Goal: Transaction & Acquisition: Book appointment/travel/reservation

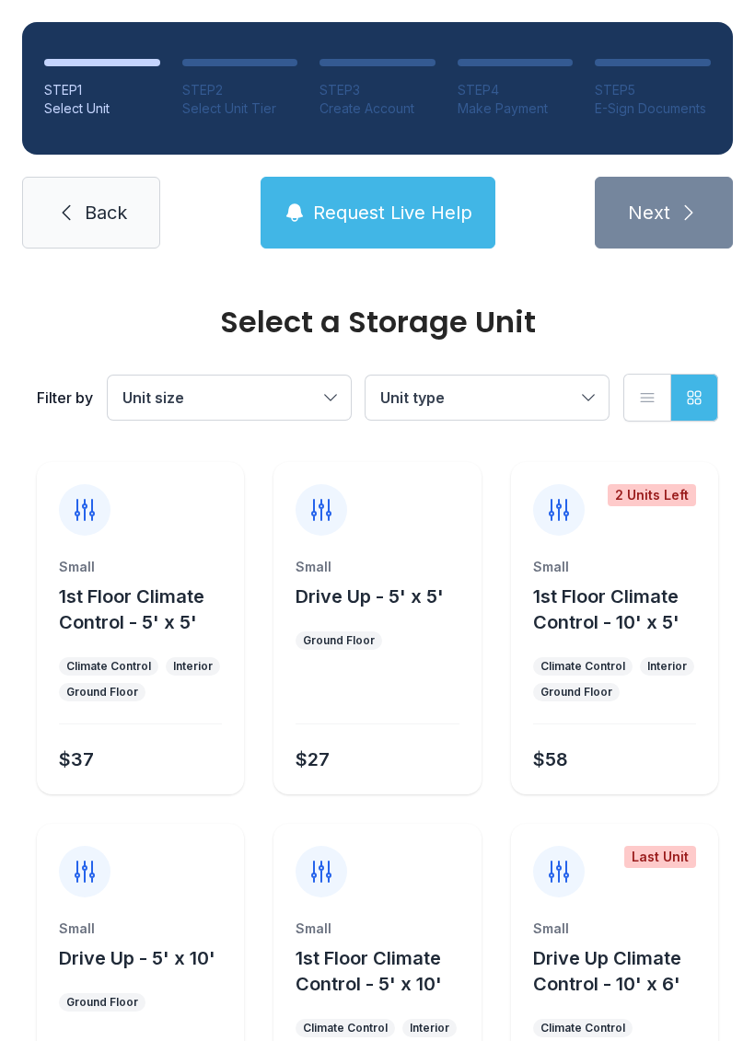
click at [446, 216] on span "Request Live Help" at bounding box center [392, 213] width 159 height 26
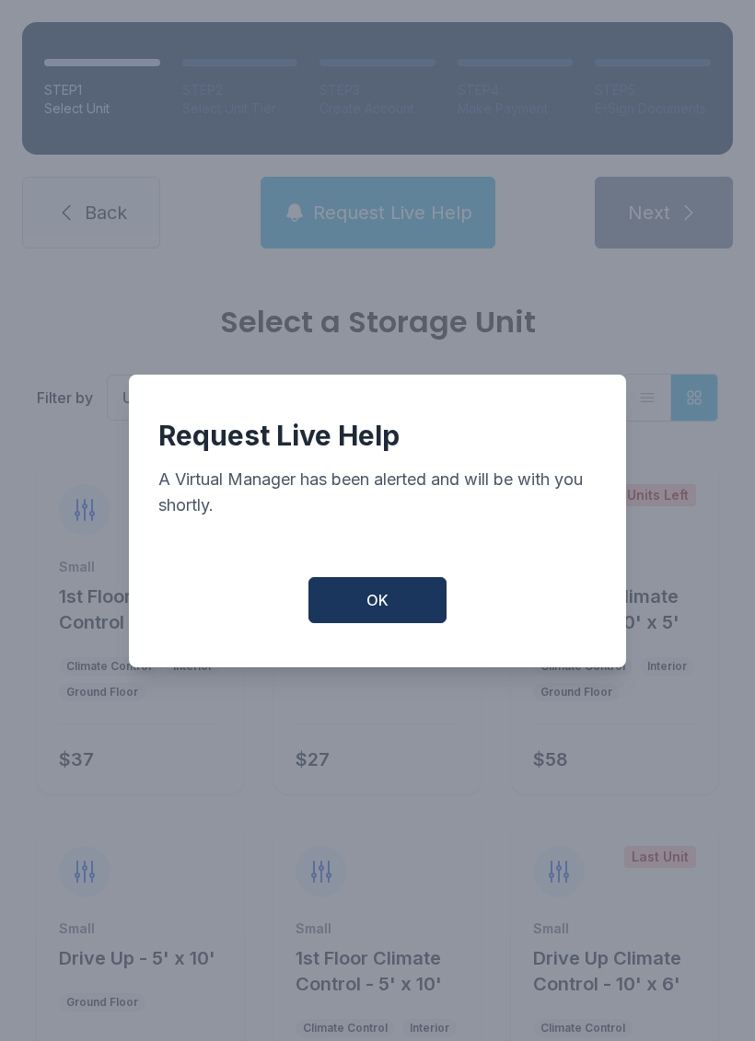
click at [399, 597] on button "OK" at bounding box center [377, 600] width 138 height 46
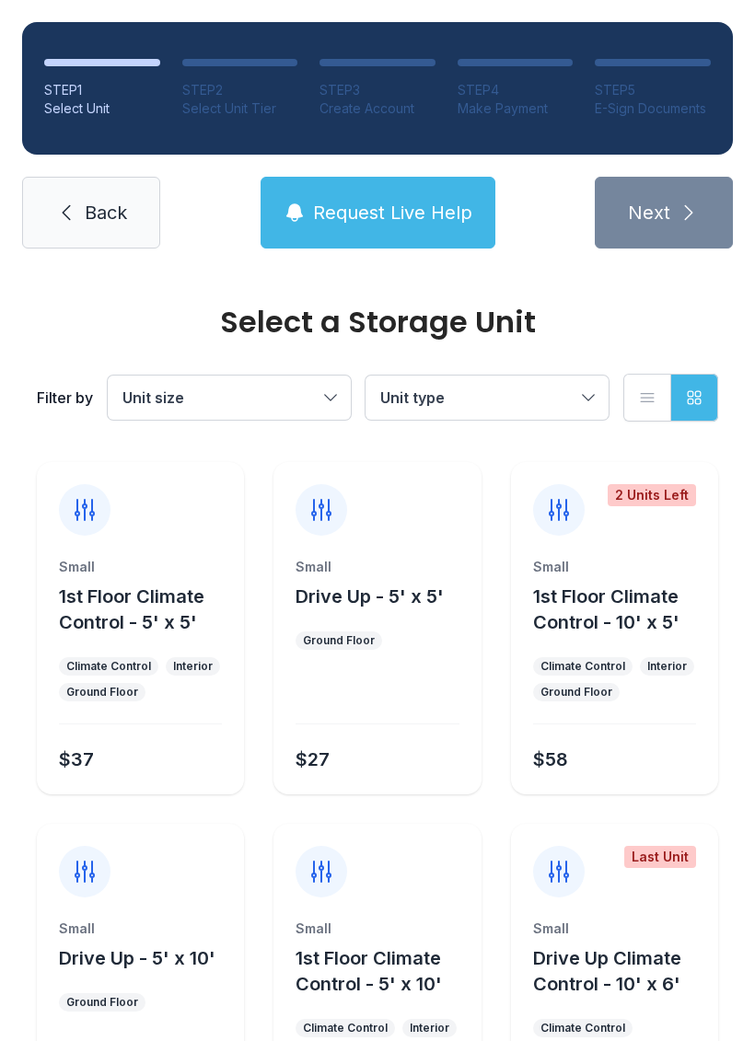
click at [339, 389] on button "Unit size" at bounding box center [229, 398] width 243 height 44
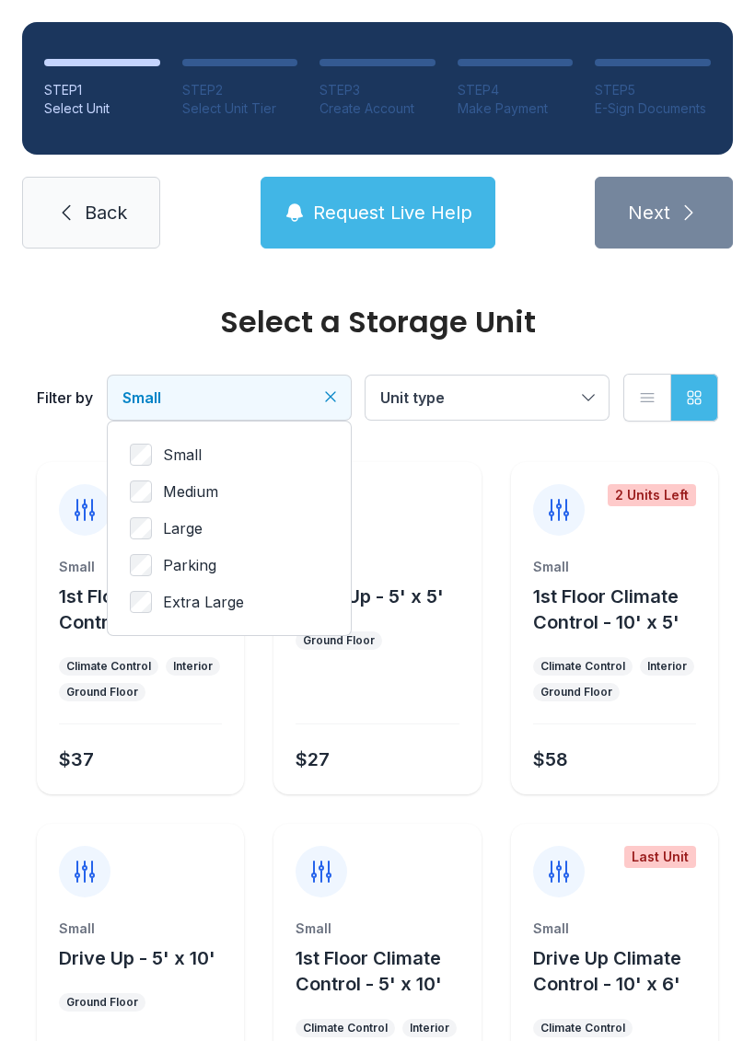
click at [582, 394] on button "Unit type" at bounding box center [486, 398] width 243 height 44
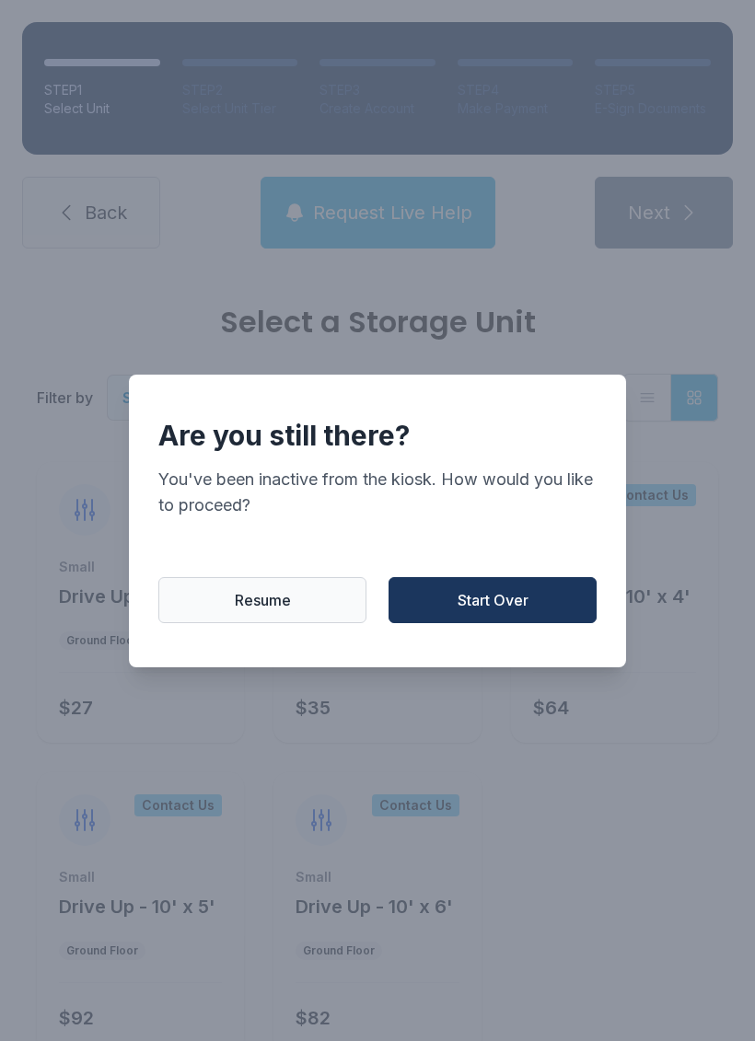
click at [520, 611] on span "Start Over" at bounding box center [493, 600] width 71 height 22
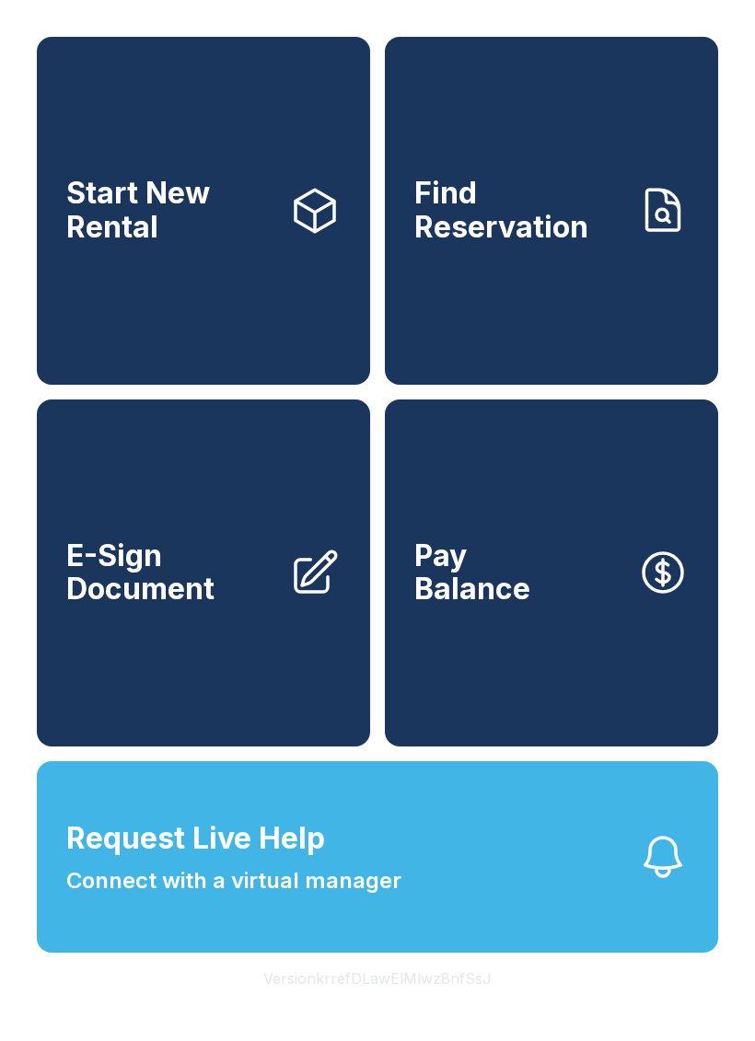
click at [317, 282] on link "Start New Rental" at bounding box center [203, 211] width 333 height 348
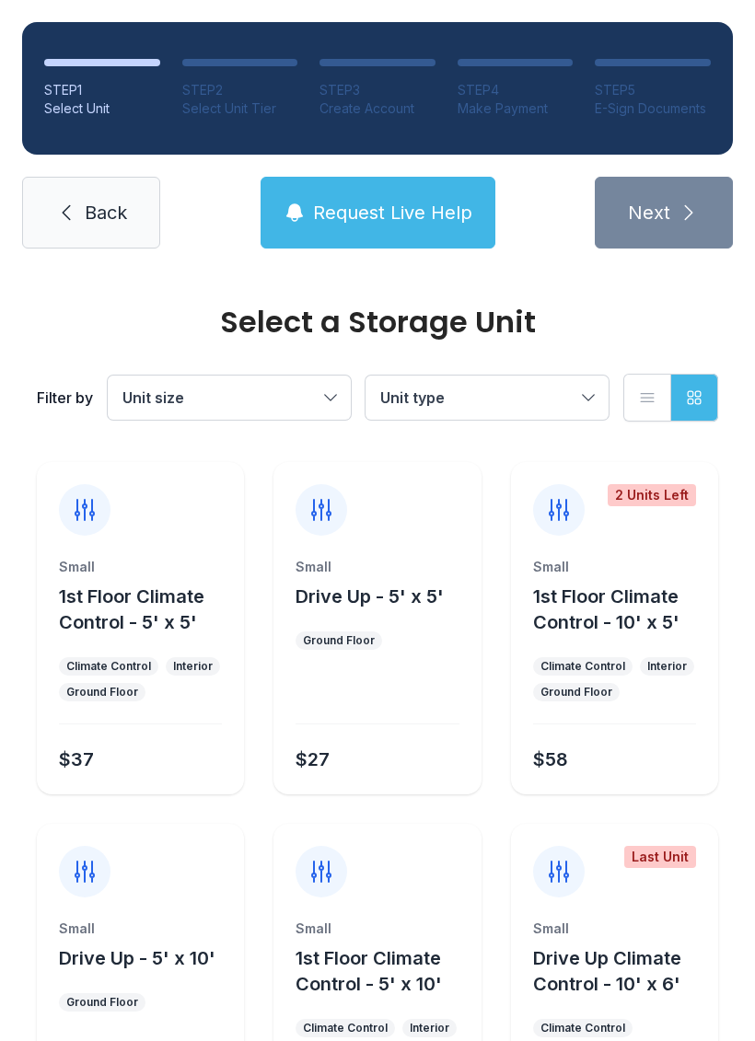
click at [705, 404] on button "Grid view" at bounding box center [694, 398] width 48 height 48
click at [699, 385] on button "Grid view" at bounding box center [694, 398] width 48 height 48
click at [641, 397] on icon "button" at bounding box center [647, 397] width 18 height 18
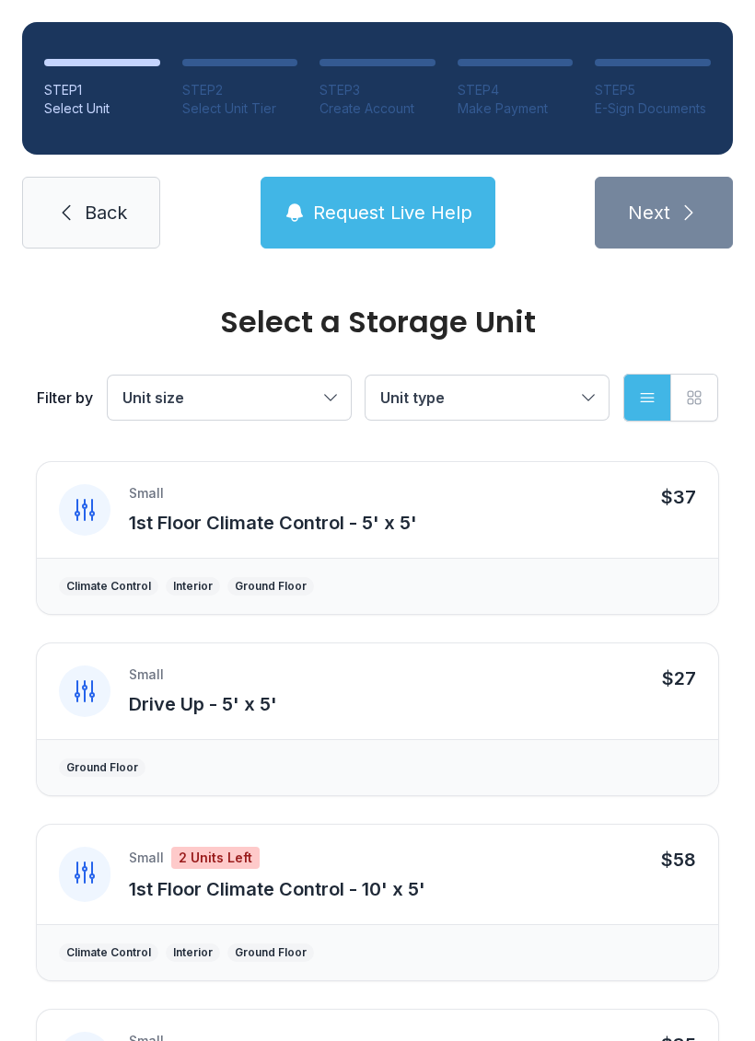
click at [114, 234] on link "Back" at bounding box center [91, 213] width 138 height 72
